Goal: Information Seeking & Learning: Learn about a topic

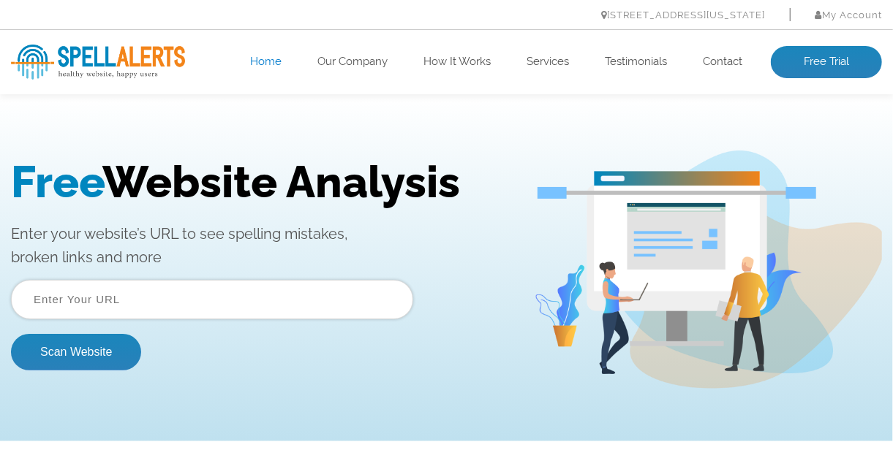
click at [75, 298] on input "text" at bounding box center [212, 298] width 402 height 39
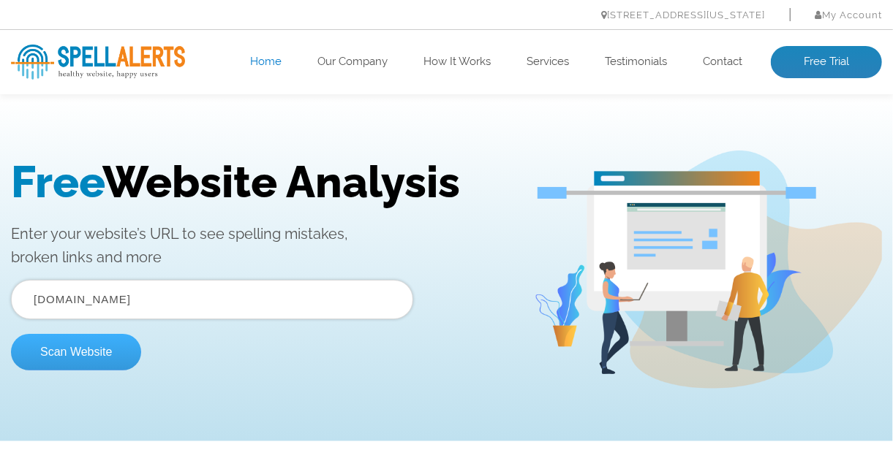
type input "ottw.es"
click at [91, 355] on button "Scan Website" at bounding box center [76, 351] width 130 height 37
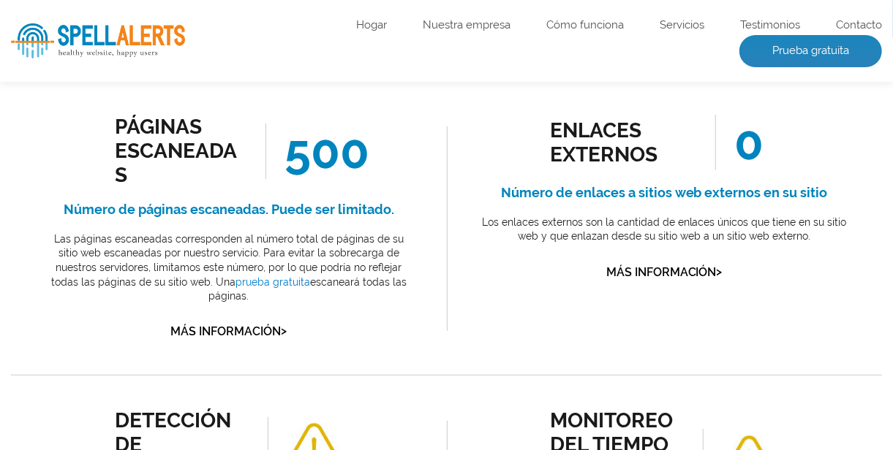
scroll to position [439, 0]
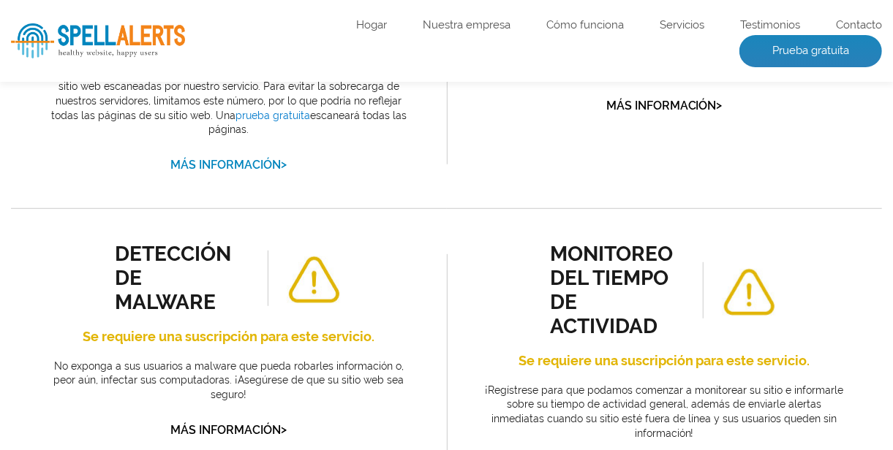
click at [249, 158] on font "Más información" at bounding box center [225, 165] width 110 height 14
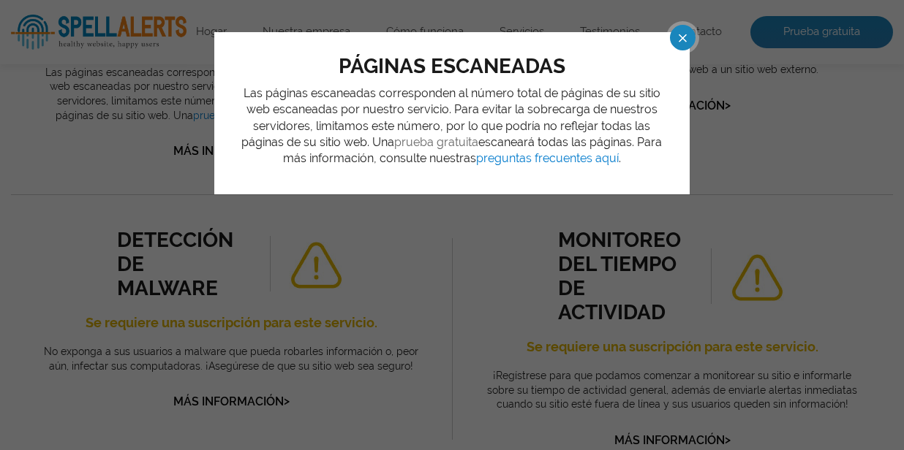
click at [440, 141] on font "prueba gratuita" at bounding box center [437, 142] width 84 height 14
drag, startPoint x: 688, startPoint y: 35, endPoint x: 590, endPoint y: 20, distance: 99.1
click at [682, 35] on span at bounding box center [670, 38] width 26 height 26
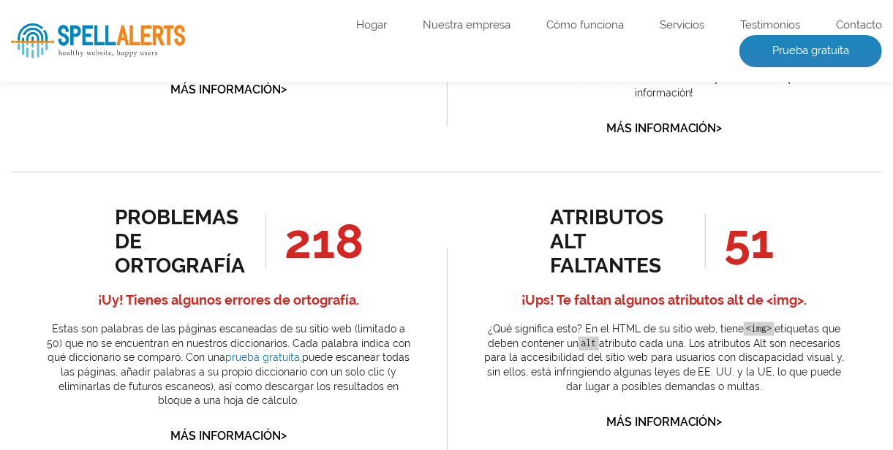
scroll to position [804, 0]
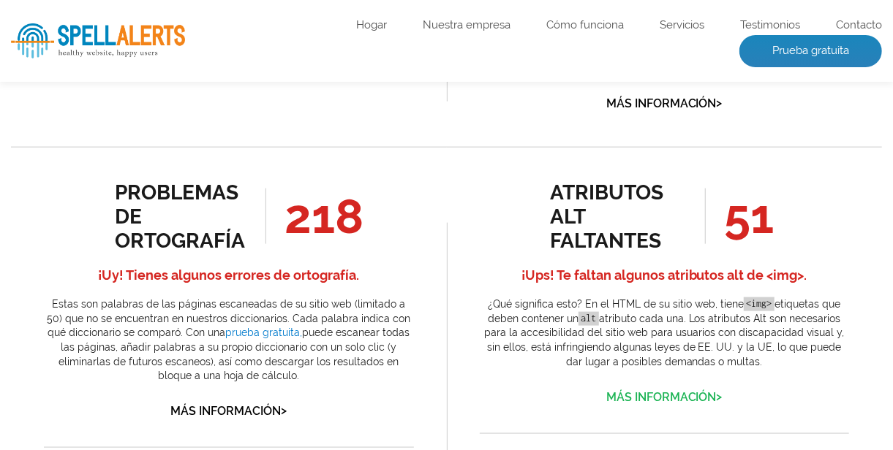
click at [638, 390] on font "Más información" at bounding box center [661, 397] width 110 height 14
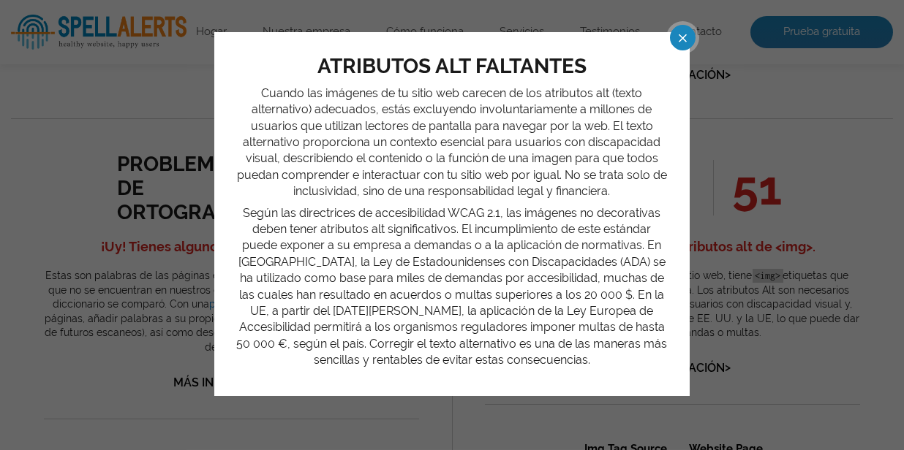
click at [682, 34] on span at bounding box center [670, 38] width 26 height 26
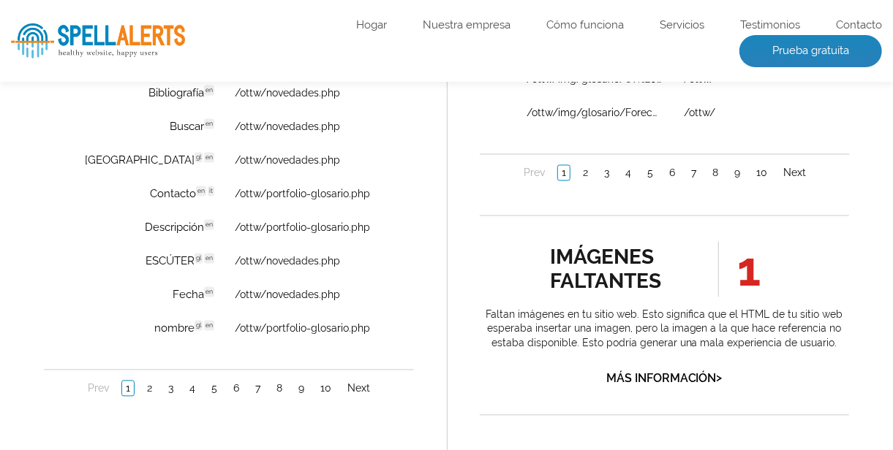
scroll to position [1316, 0]
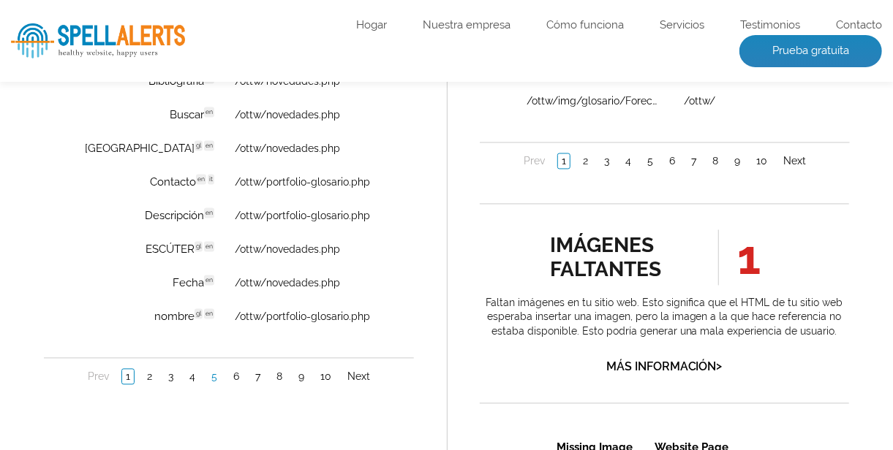
click at [211, 374] on link "5" at bounding box center [213, 378] width 13 height 15
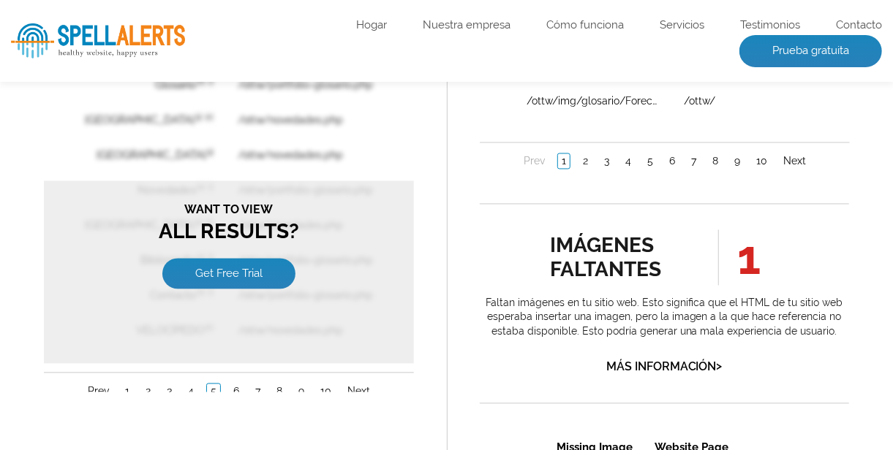
scroll to position [0, 0]
click at [244, 269] on link "Get Free Trial" at bounding box center [228, 275] width 133 height 31
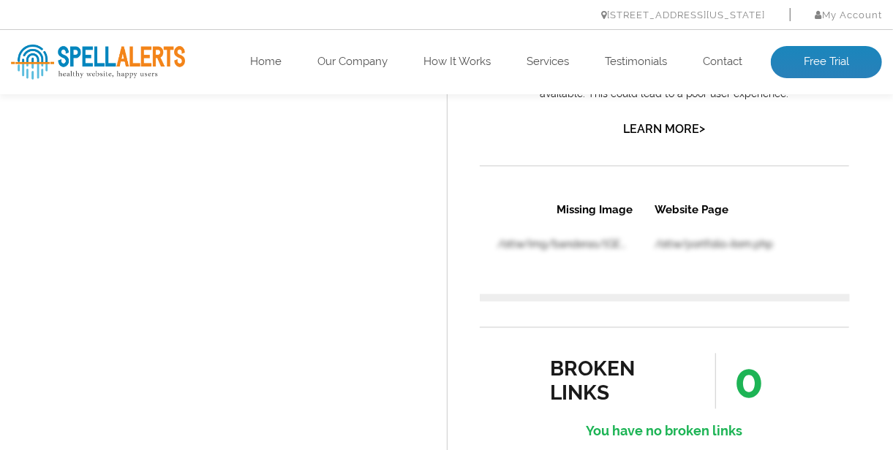
scroll to position [1316, 0]
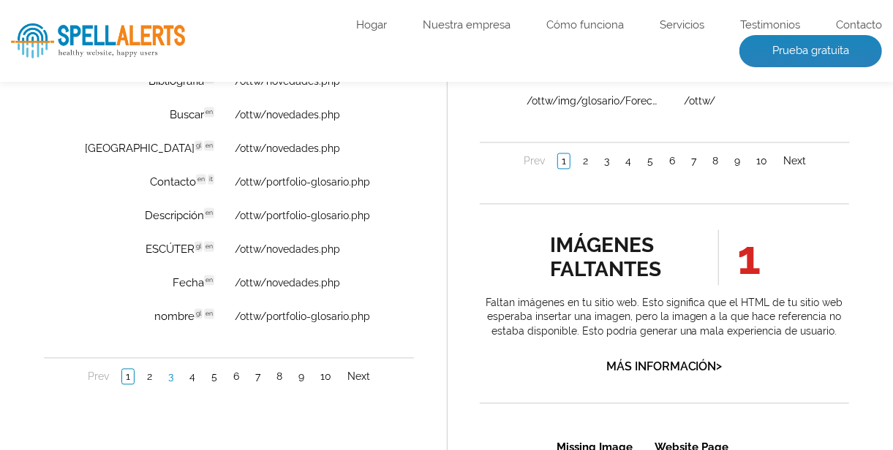
click at [167, 374] on link "3" at bounding box center [170, 378] width 12 height 15
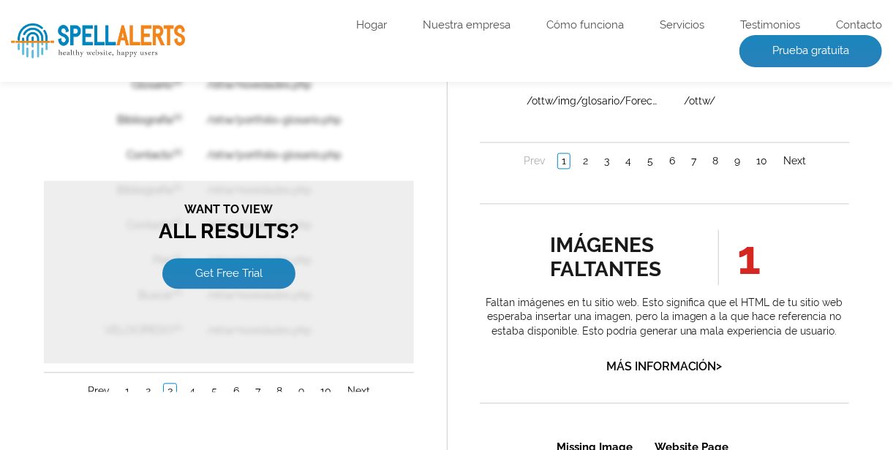
scroll to position [0, 0]
click at [127, 385] on link "1" at bounding box center [127, 392] width 12 height 15
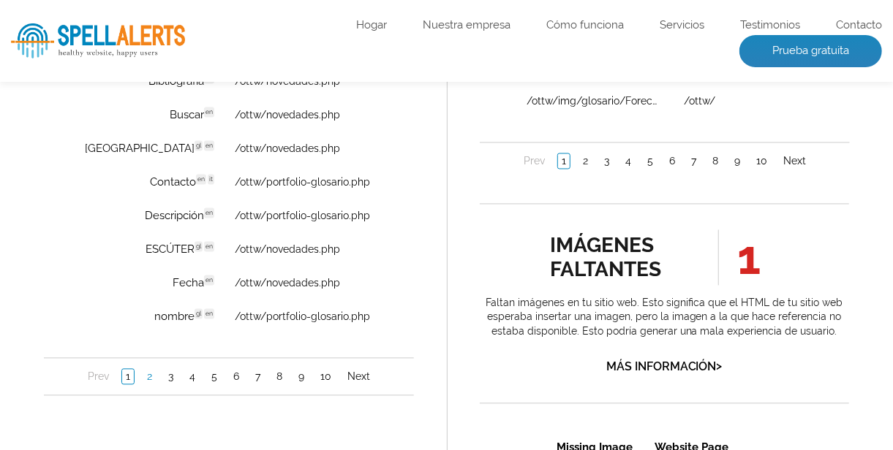
click at [146, 376] on link "2" at bounding box center [149, 378] width 12 height 15
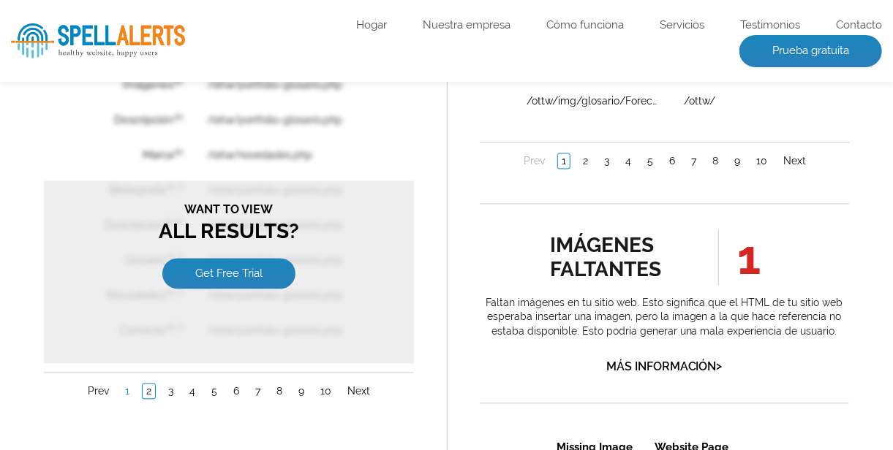
click at [124, 386] on link "1" at bounding box center [127, 392] width 12 height 15
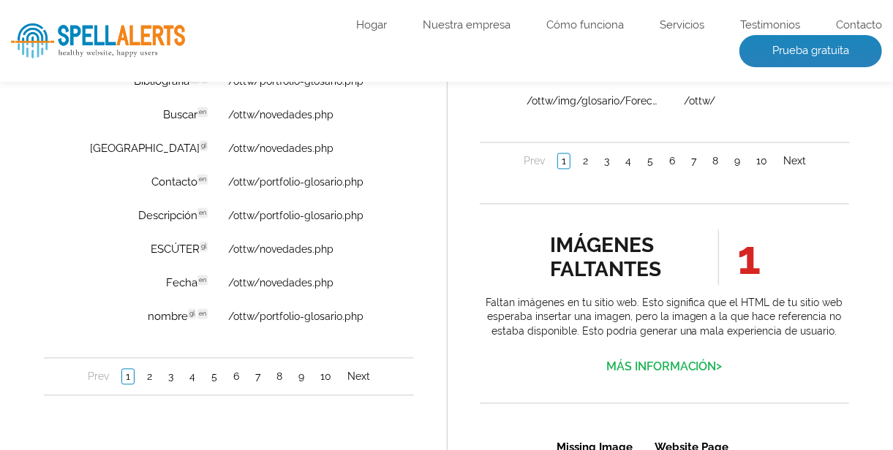
click at [638, 361] on font "Más información" at bounding box center [661, 368] width 110 height 14
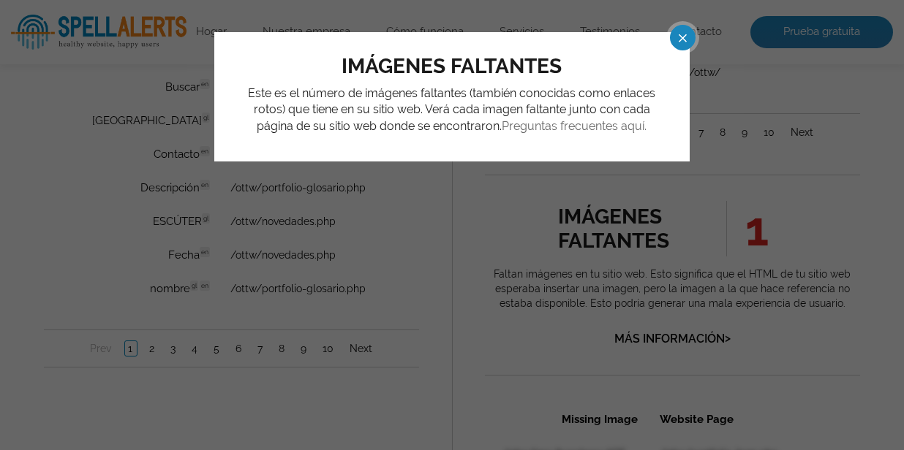
click at [577, 126] on font "Preguntas frecuentes aquí." at bounding box center [574, 126] width 145 height 14
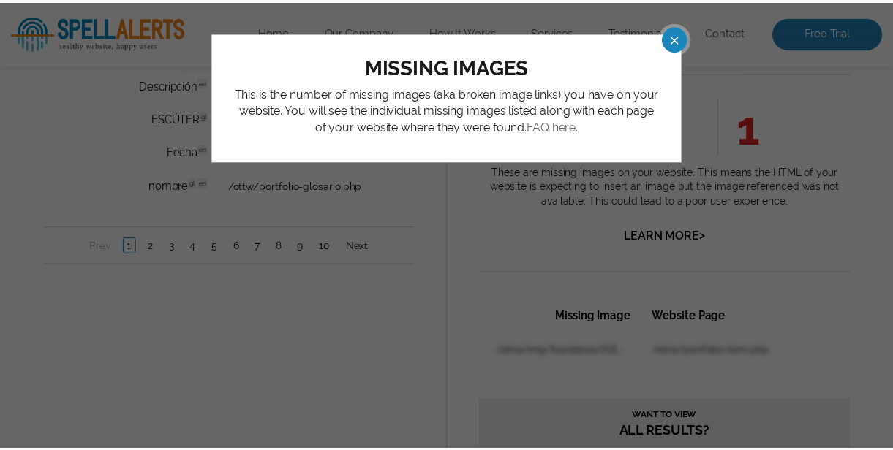
scroll to position [1213, 0]
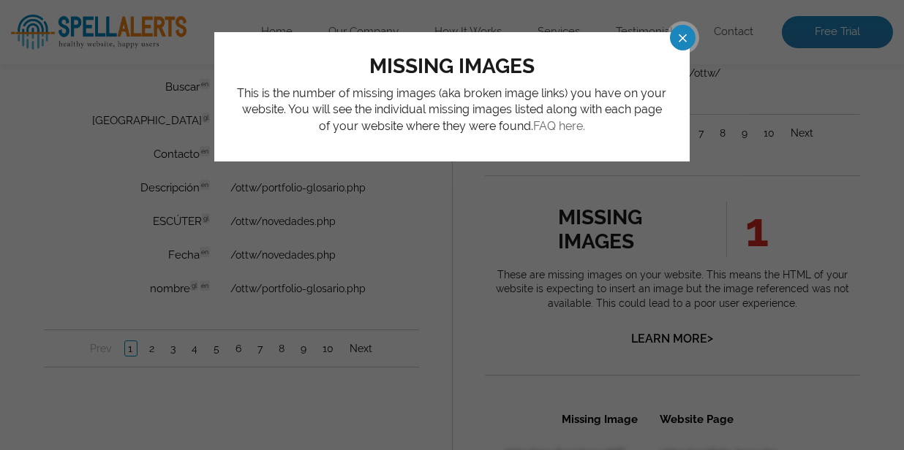
click at [682, 27] on span at bounding box center [670, 38] width 26 height 26
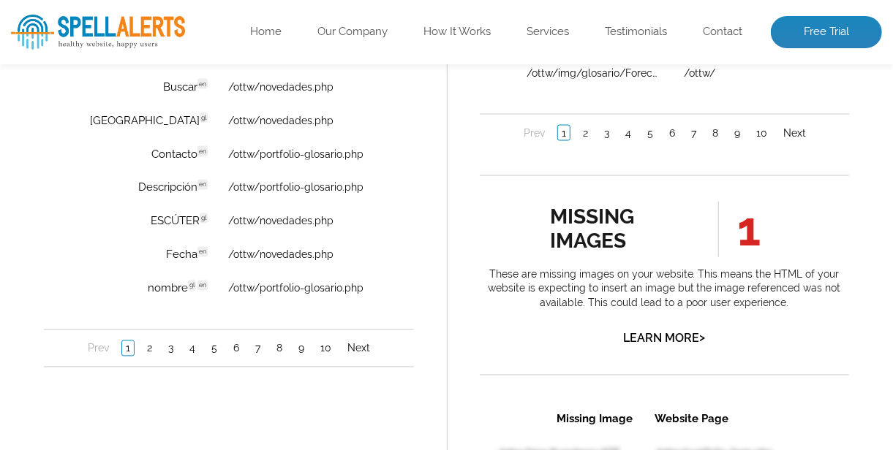
scroll to position [0, 0]
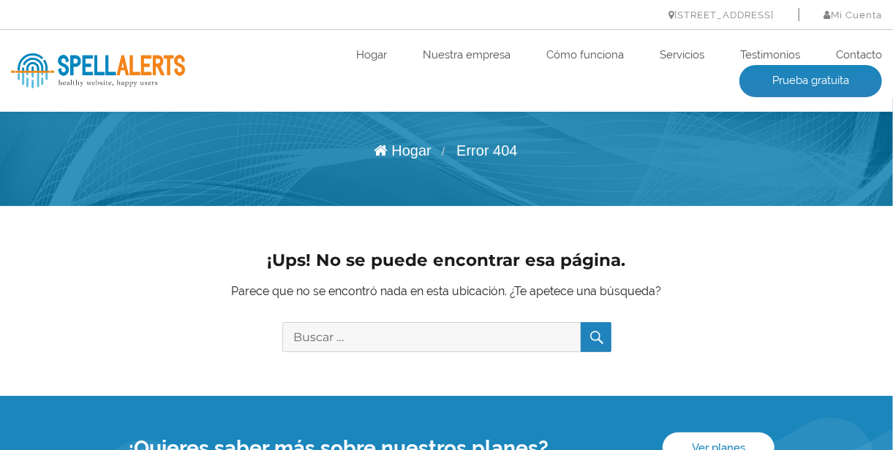
click at [591, 338] on button "Buscar" at bounding box center [596, 337] width 31 height 30
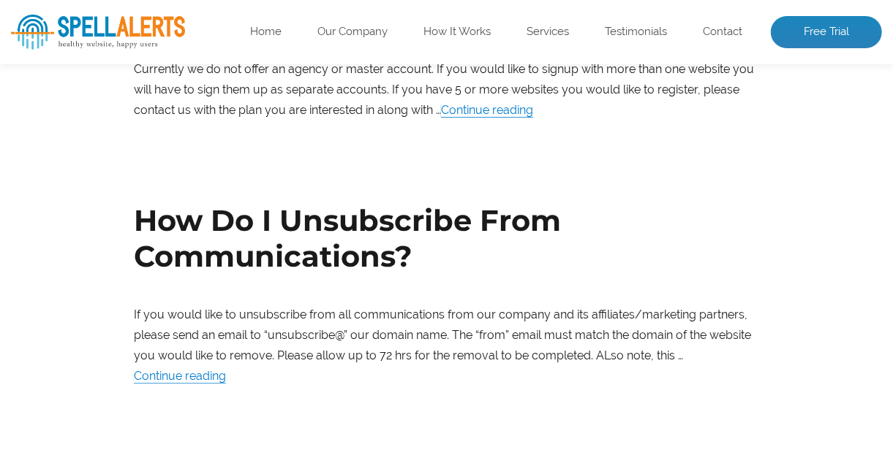
scroll to position [439, 0]
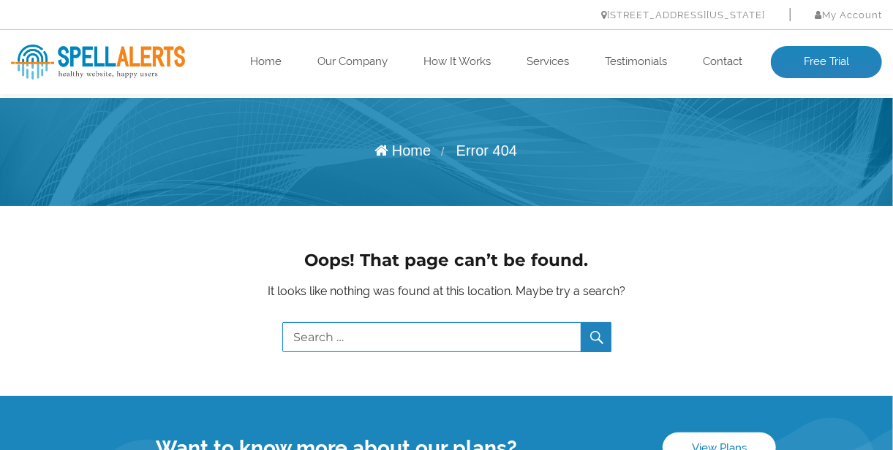
click at [334, 337] on input "Search for:" at bounding box center [446, 337] width 329 height 30
click at [361, 340] on input "imagen faltamte" at bounding box center [446, 337] width 329 height 30
type input "imagen faltante"
click at [581, 322] on button "Search" at bounding box center [596, 337] width 31 height 30
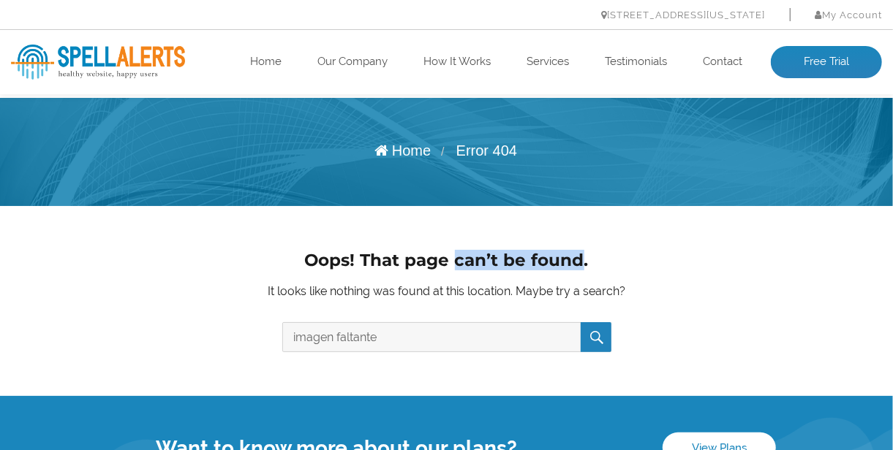
drag, startPoint x: 455, startPoint y: 263, endPoint x: 580, endPoint y: 258, distance: 125.1
click at [581, 259] on h1 "Oops! That page can’t be found." at bounding box center [446, 260] width 893 height 20
copy h1 "can’t be found"
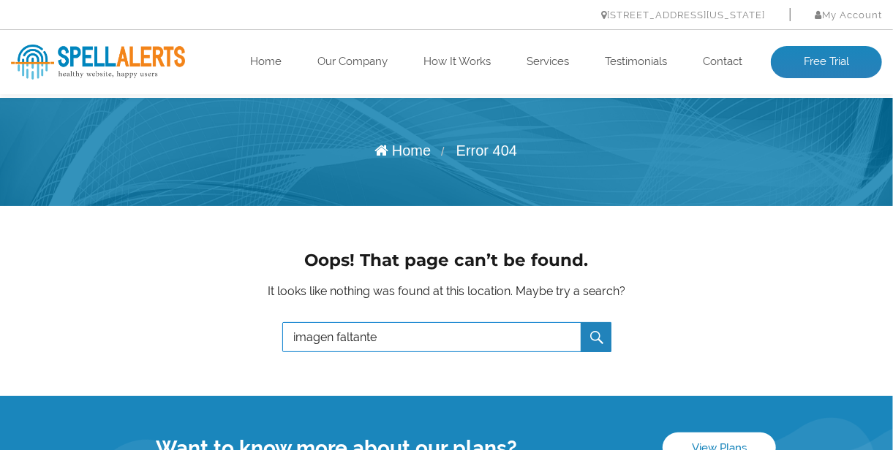
click at [350, 341] on input "imagen faltante" at bounding box center [446, 337] width 329 height 30
drag, startPoint x: 382, startPoint y: 336, endPoint x: 276, endPoint y: 343, distance: 106.2
click at [276, 343] on div "It looks like nothing was found at this location. Maybe try a search? Search fo…" at bounding box center [446, 317] width 625 height 71
paste input "can’t be found"
type input "can’t be found"
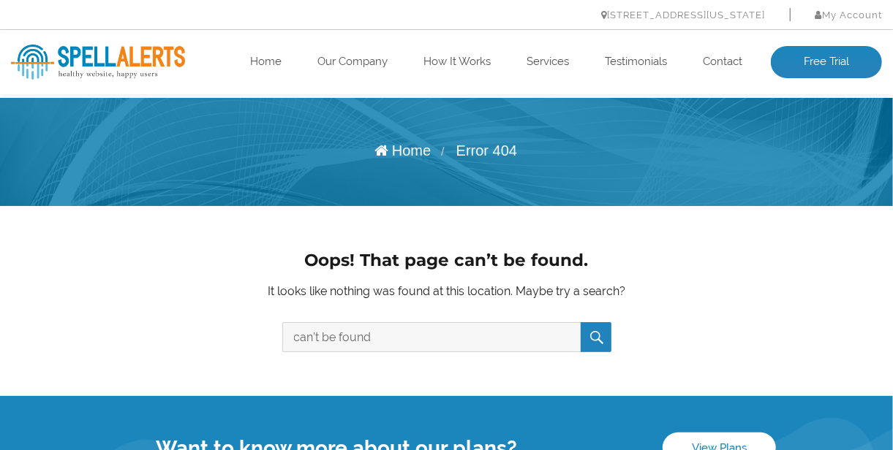
click at [600, 336] on button "Search" at bounding box center [596, 337] width 31 height 30
